Goal: Navigation & Orientation: Understand site structure

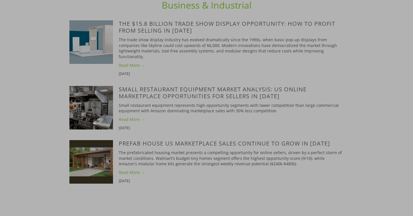
scroll to position [1385, 0]
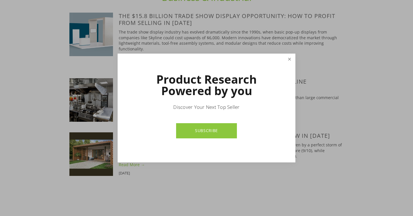
click at [289, 60] on link "Close" at bounding box center [289, 59] width 10 height 10
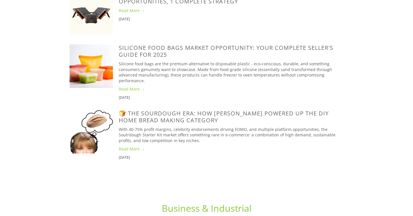
scroll to position [1177, 0]
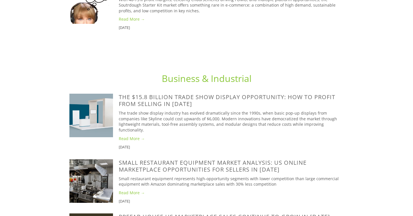
scroll to position [1371, 0]
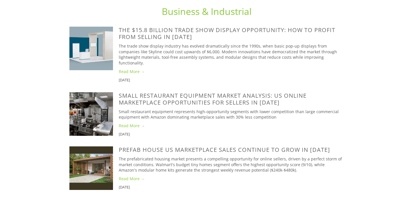
click at [190, 17] on link "Business & Industrial" at bounding box center [207, 11] width 90 height 12
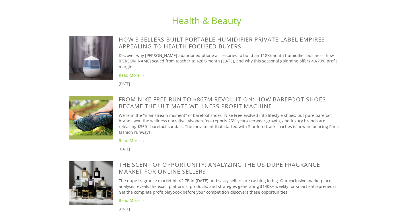
scroll to position [1590, 0]
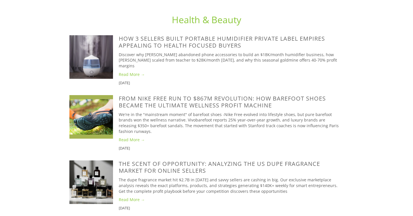
click at [187, 26] on link "Health & Beauty" at bounding box center [206, 19] width 69 height 12
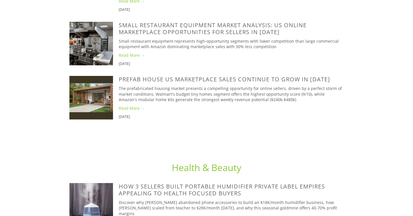
scroll to position [1364, 0]
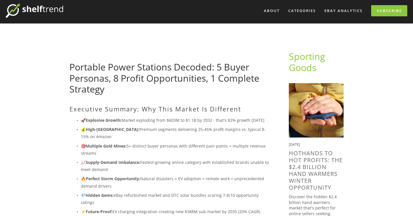
scroll to position [18, 0]
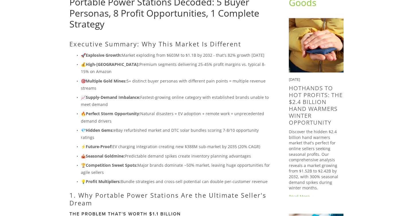
scroll to position [69, 0]
